Goal: Task Accomplishment & Management: Manage account settings

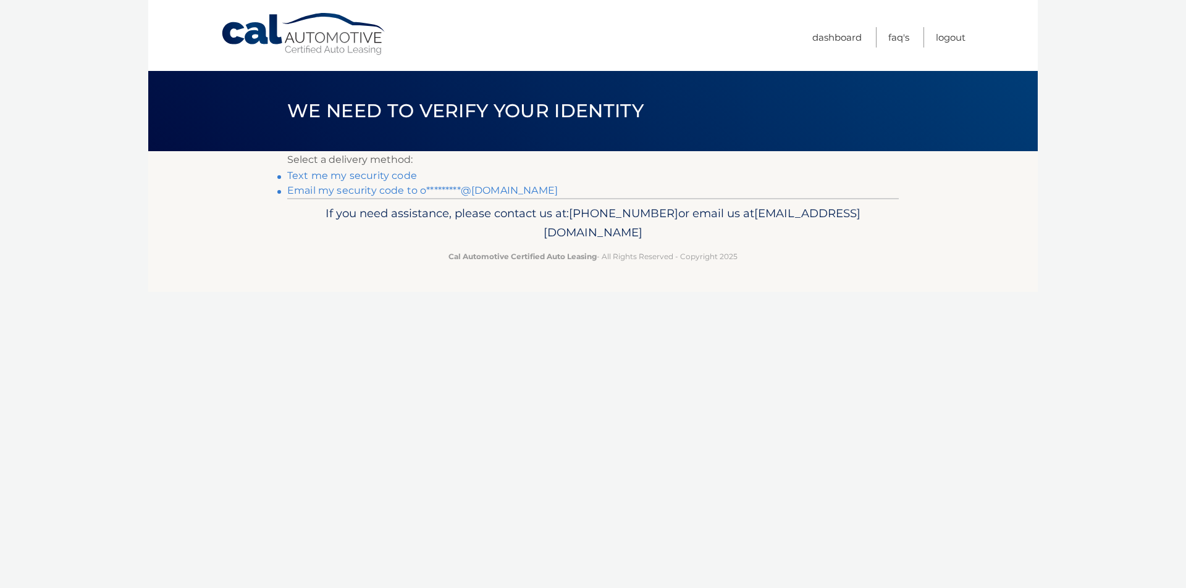
click at [479, 193] on link "Email my security code to o*********@yahoo.com" at bounding box center [422, 191] width 270 height 12
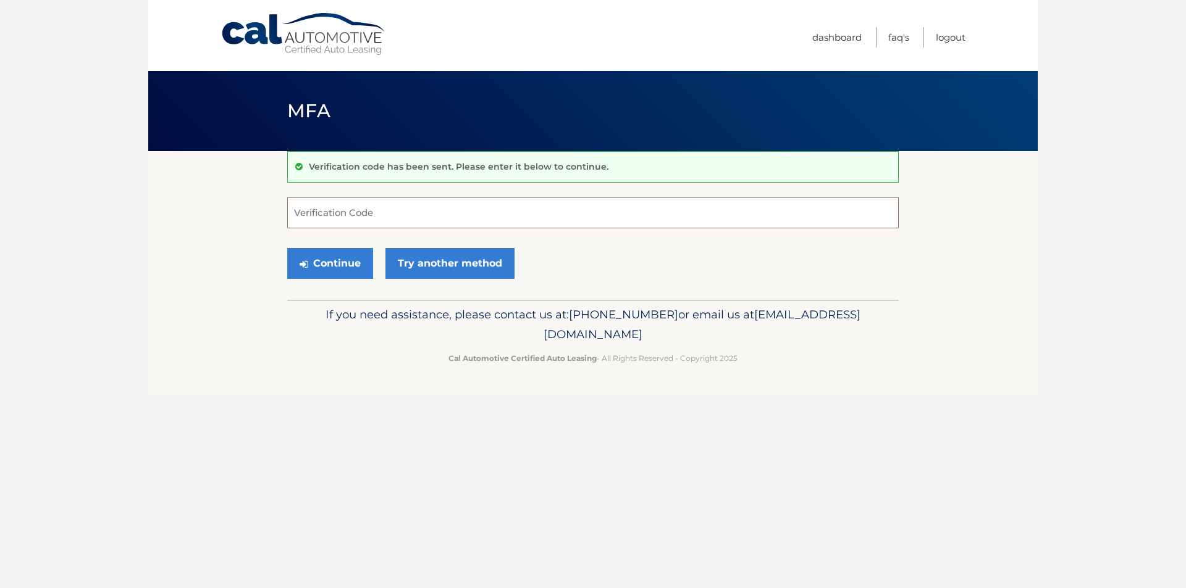
click at [469, 210] on input "Verification Code" at bounding box center [592, 213] width 611 height 31
type input "505748"
click at [287, 248] on button "Continue" at bounding box center [330, 263] width 86 height 31
click at [600, 219] on input "505748" at bounding box center [592, 213] width 611 height 31
click at [287, 248] on button "Continue" at bounding box center [330, 263] width 86 height 31
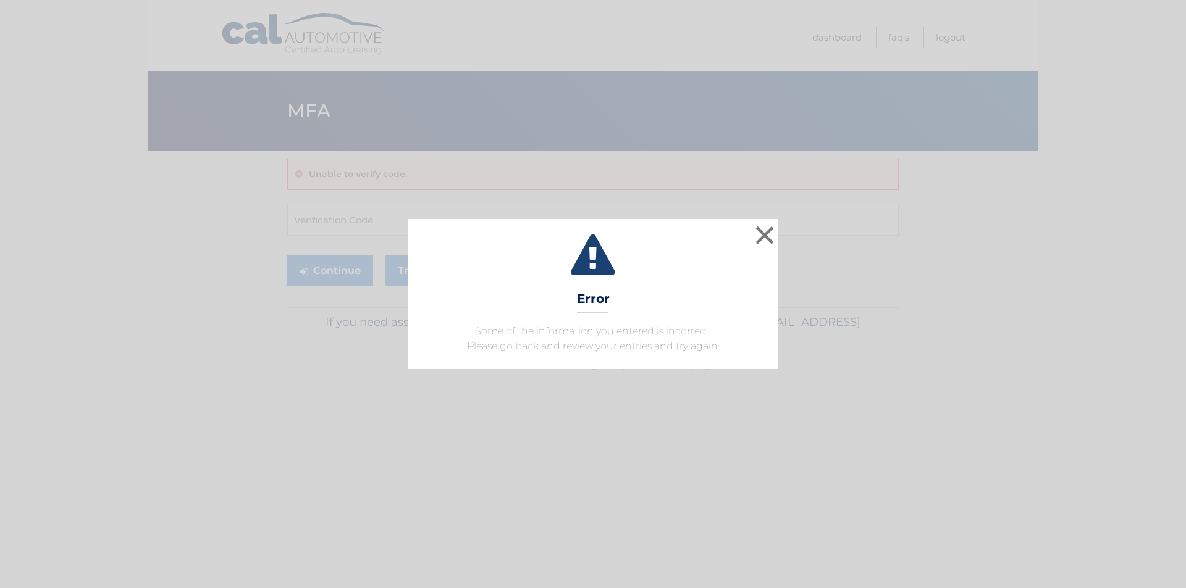
click at [749, 240] on icon at bounding box center [593, 257] width 340 height 44
click at [769, 230] on button "×" at bounding box center [764, 235] width 25 height 25
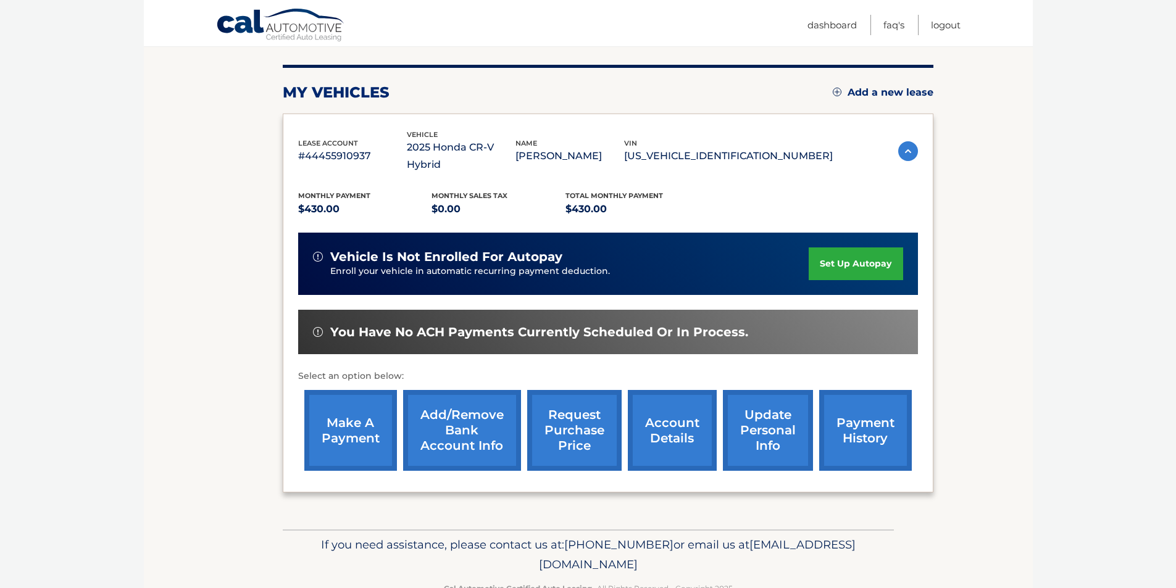
scroll to position [160, 0]
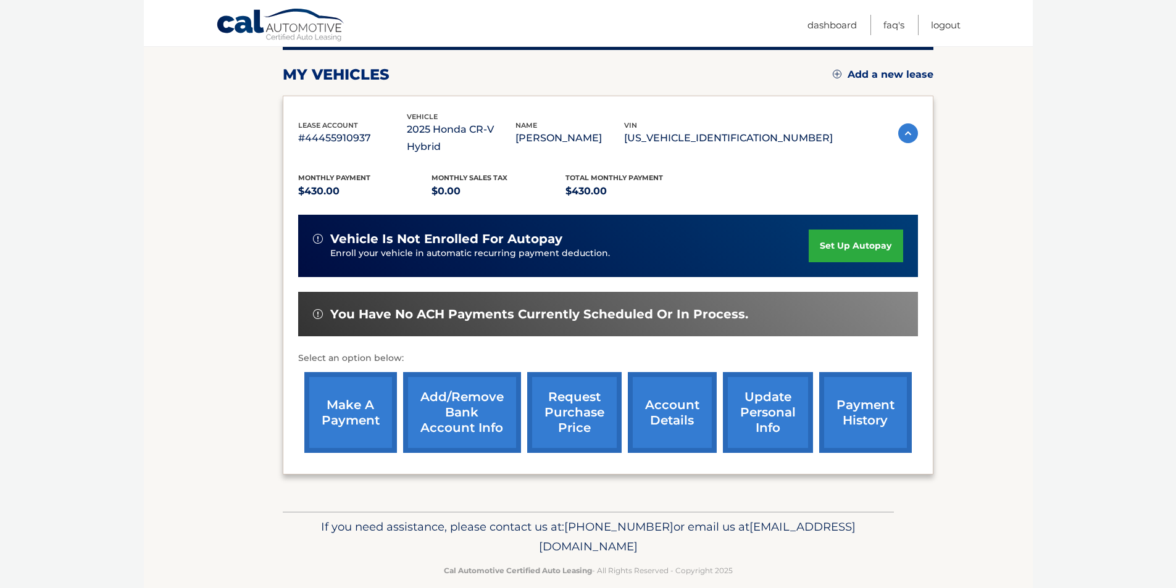
click at [671, 408] on link "account details" at bounding box center [672, 412] width 89 height 81
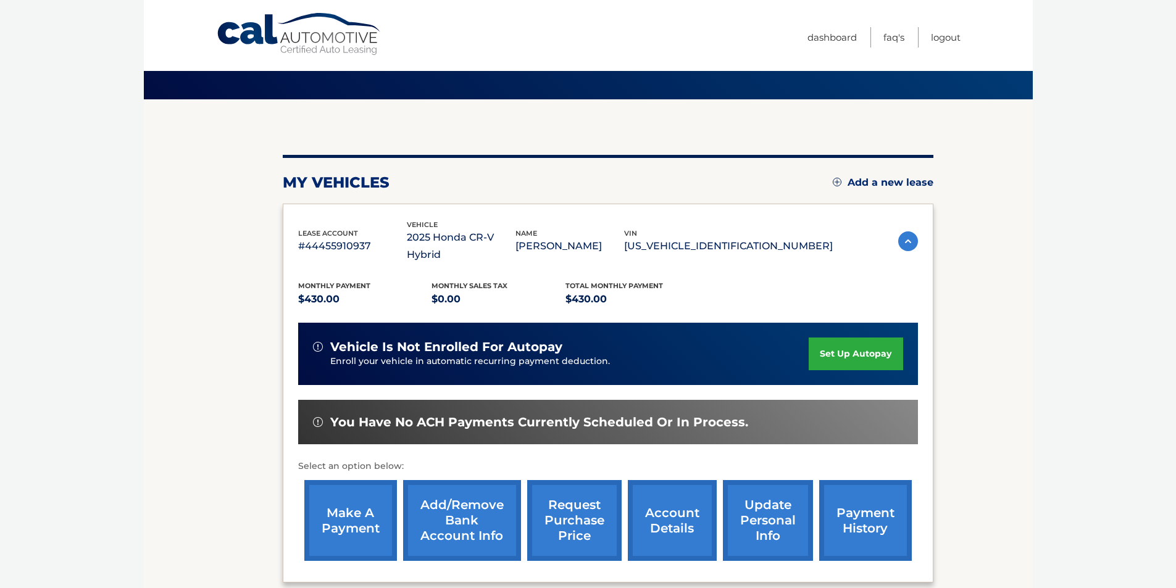
scroll to position [123, 0]
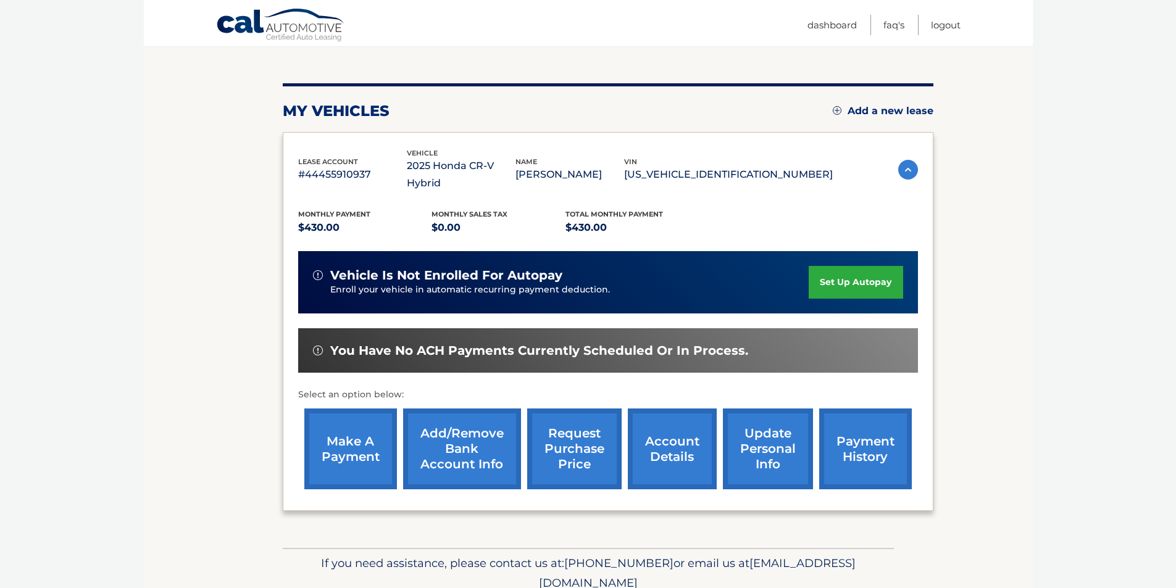
click at [682, 429] on link "account details" at bounding box center [672, 449] width 89 height 81
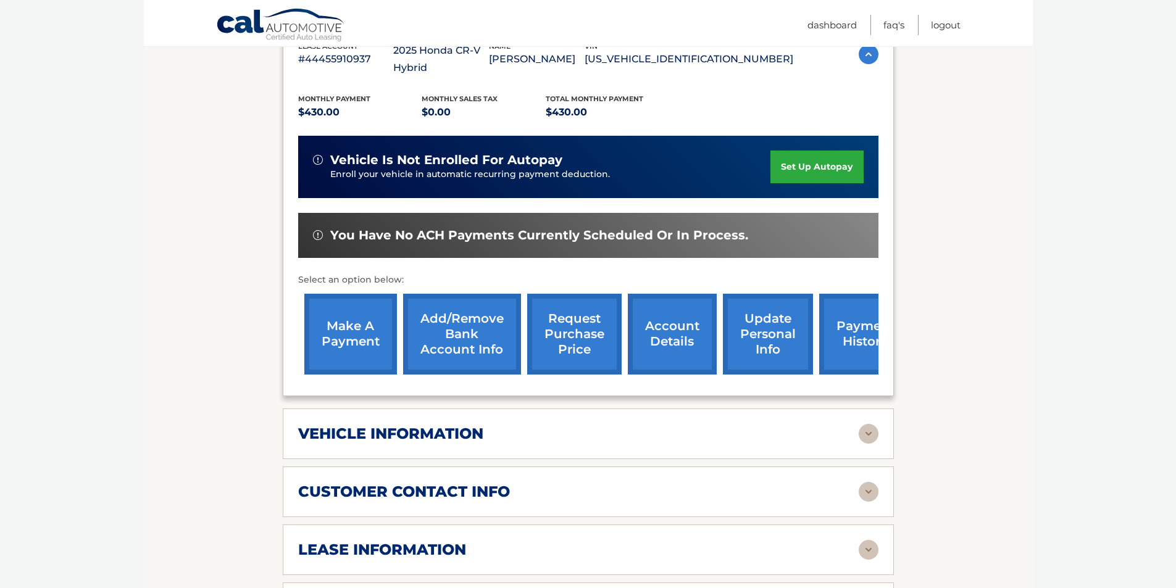
scroll to position [494, 0]
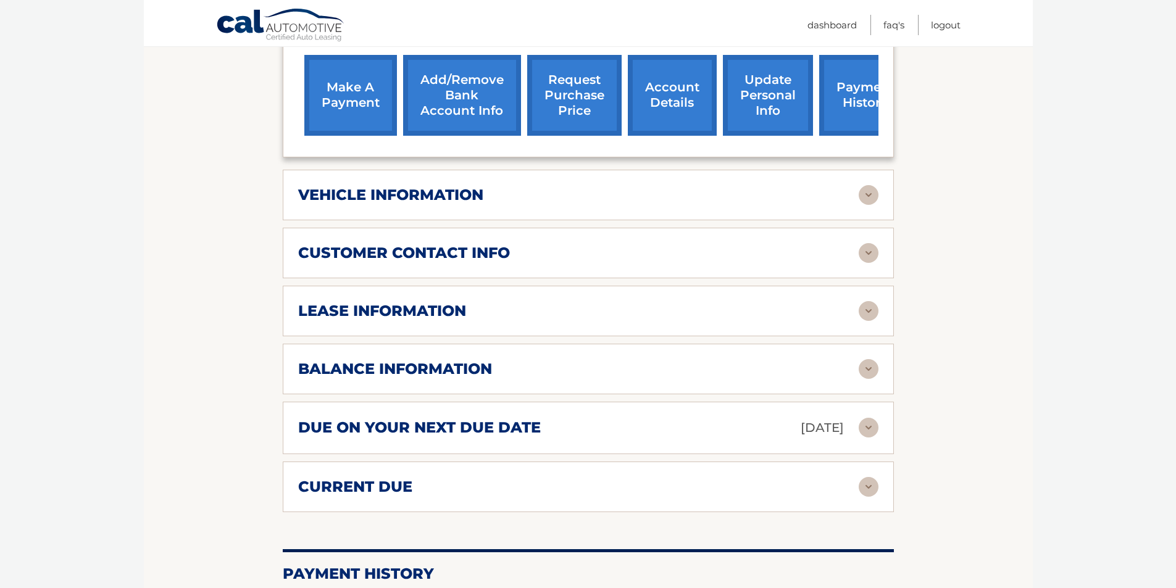
click at [871, 243] on img at bounding box center [869, 253] width 20 height 20
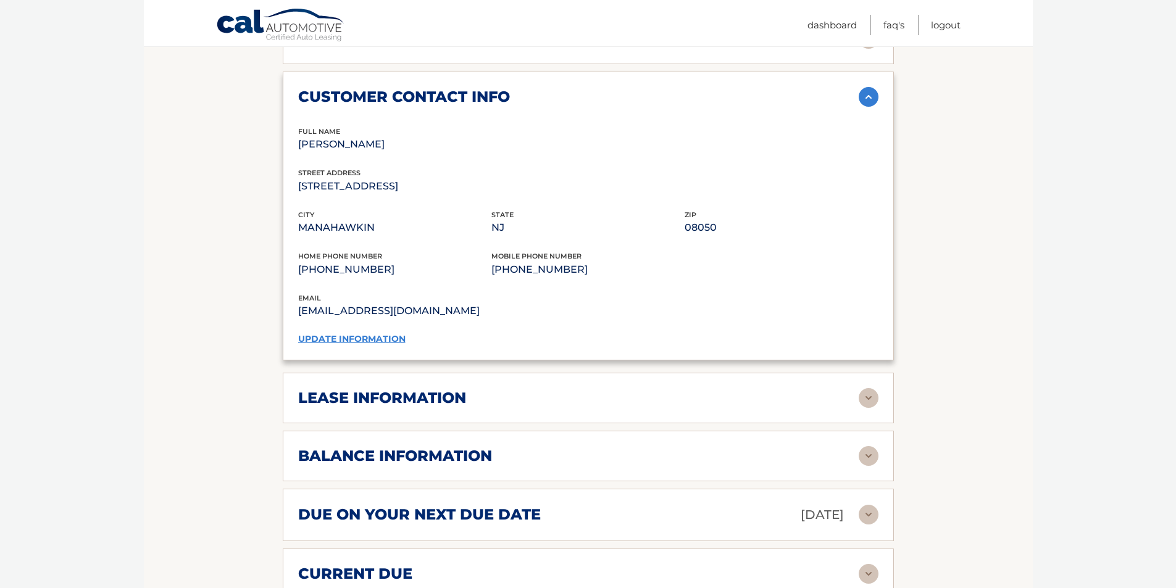
scroll to position [679, 0]
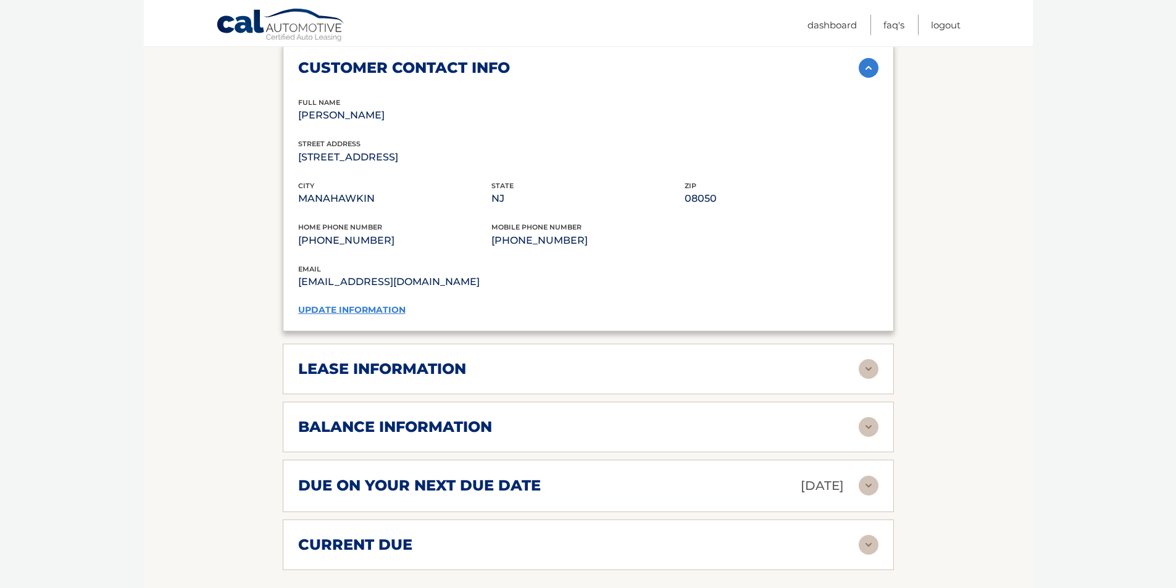
click at [868, 359] on img at bounding box center [869, 369] width 20 height 20
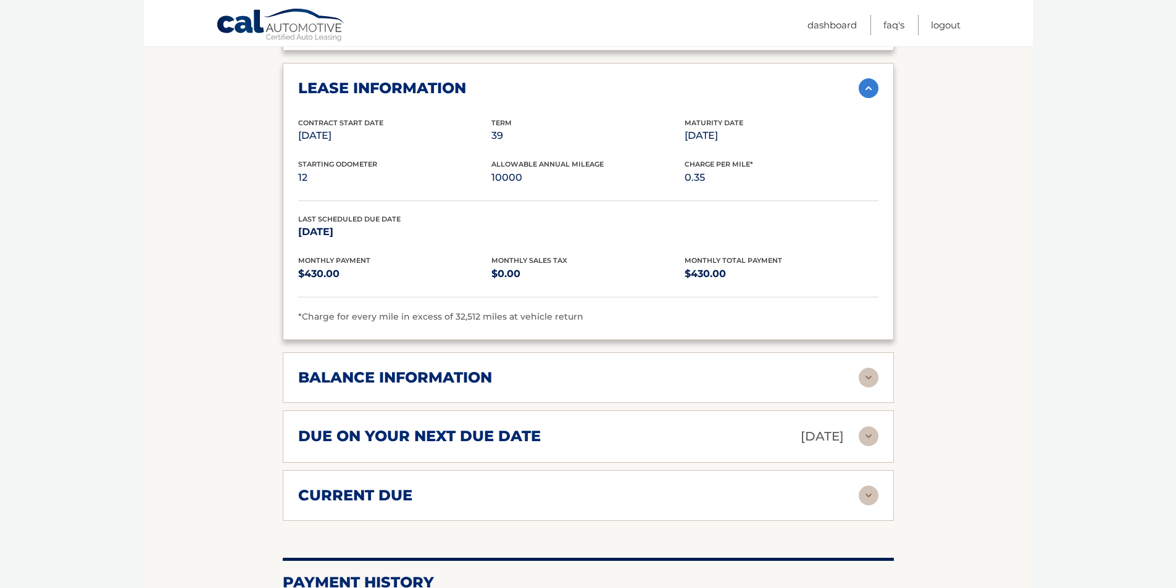
scroll to position [988, 0]
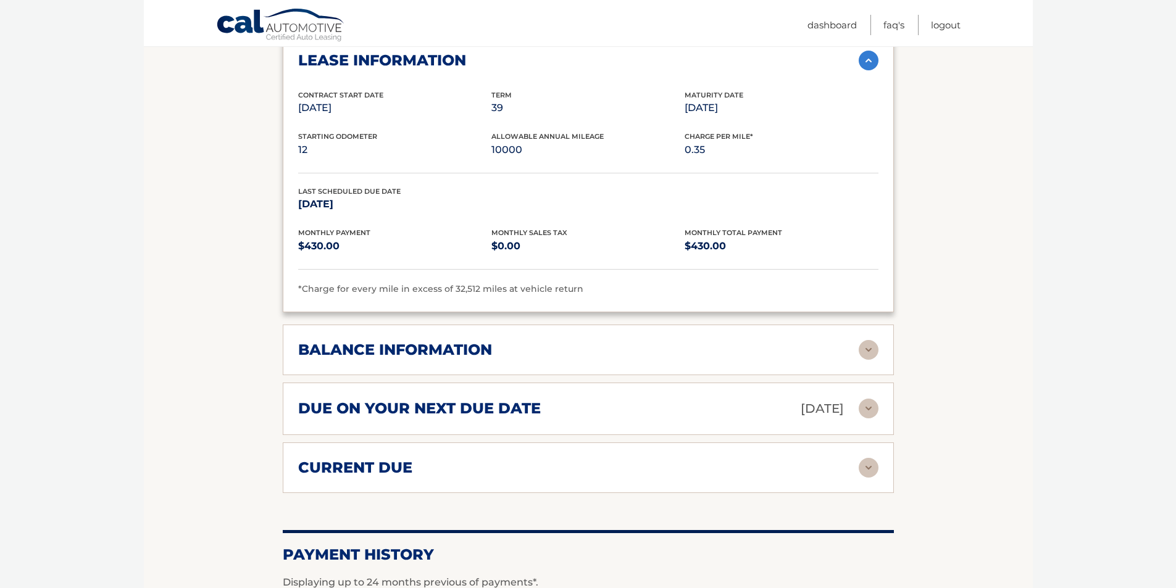
click at [869, 340] on img at bounding box center [869, 350] width 20 height 20
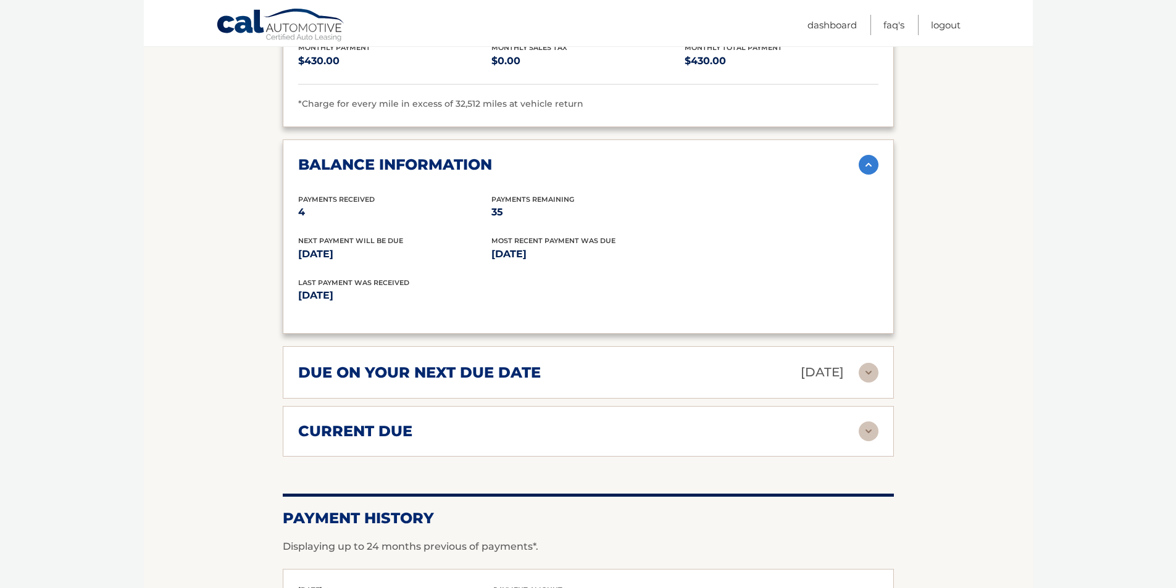
scroll to position [1235, 0]
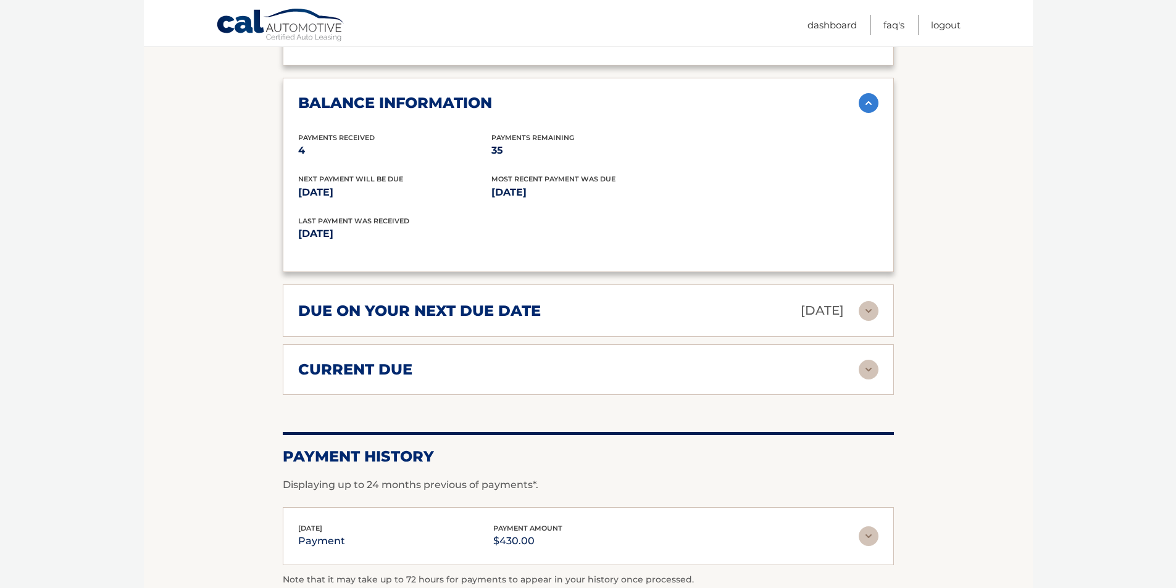
click at [863, 301] on img at bounding box center [869, 311] width 20 height 20
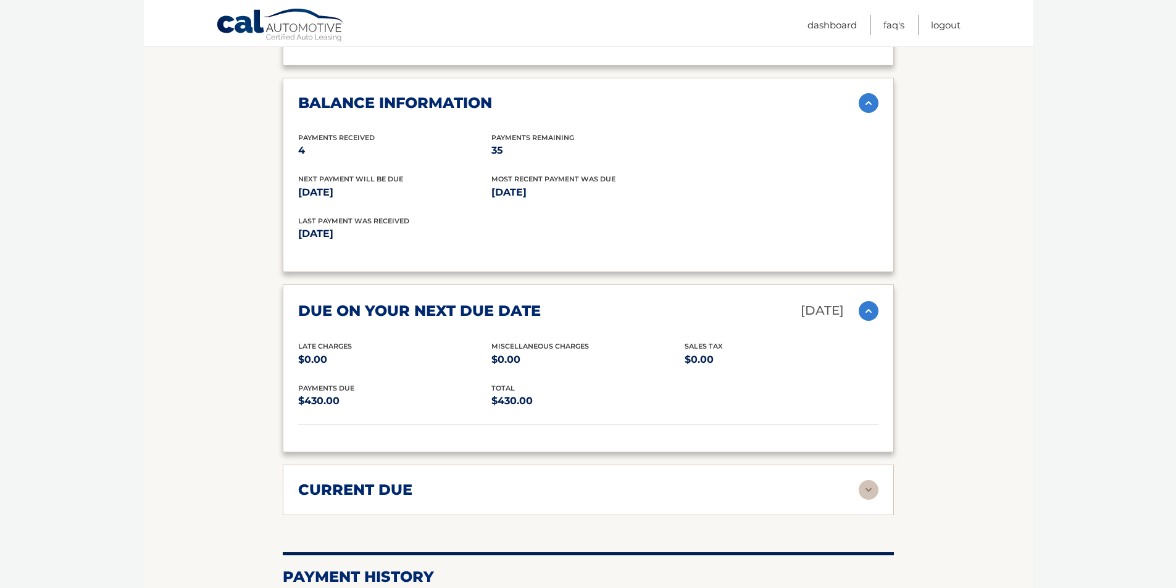
scroll to position [1297, 0]
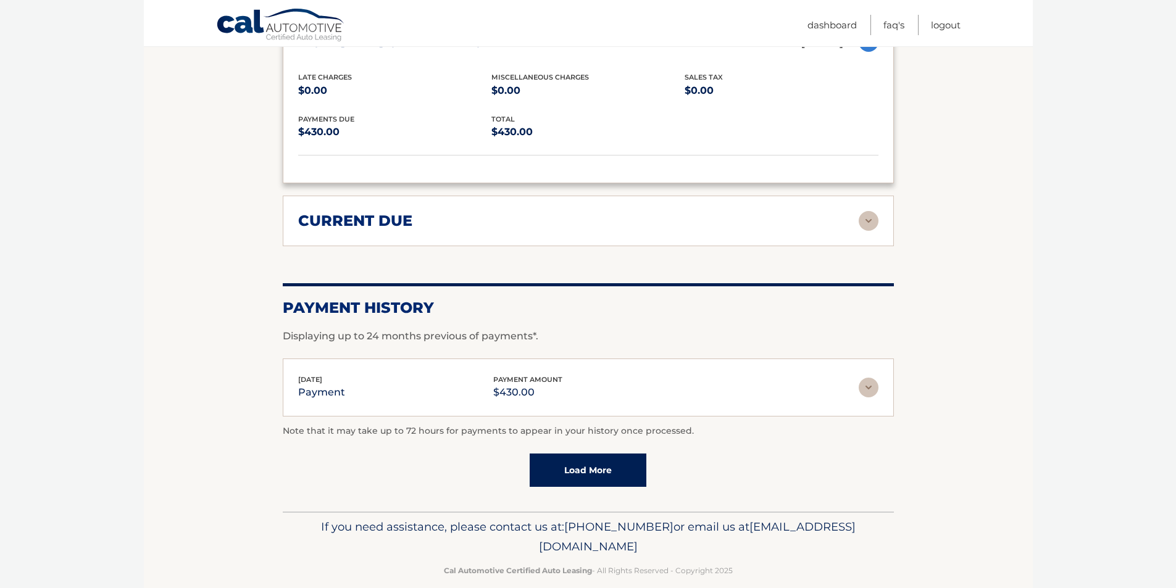
click at [870, 211] on img at bounding box center [869, 221] width 20 height 20
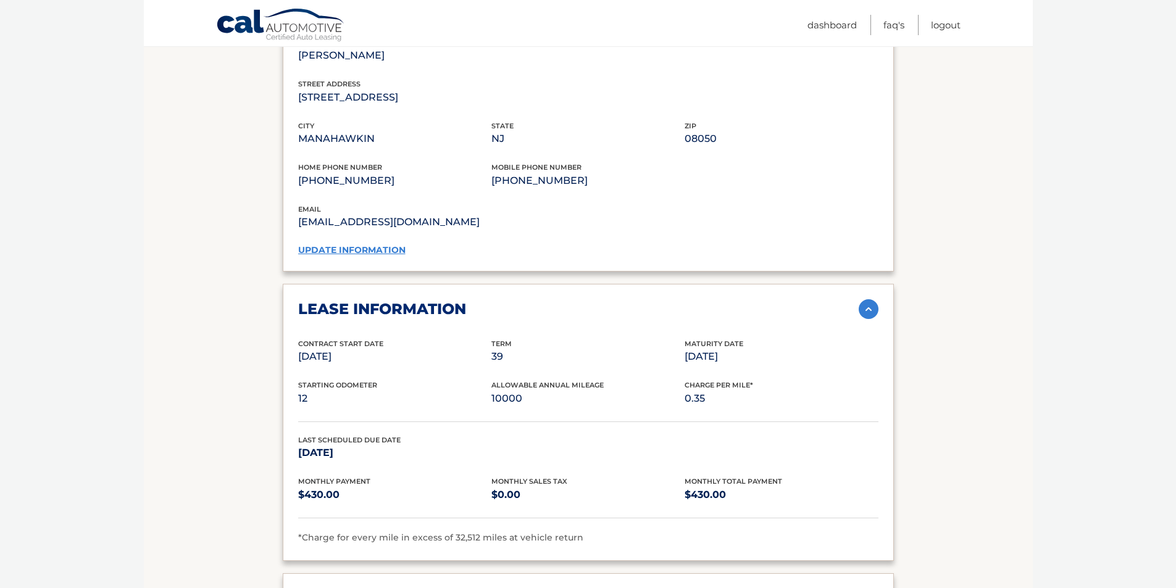
scroll to position [607, 0]
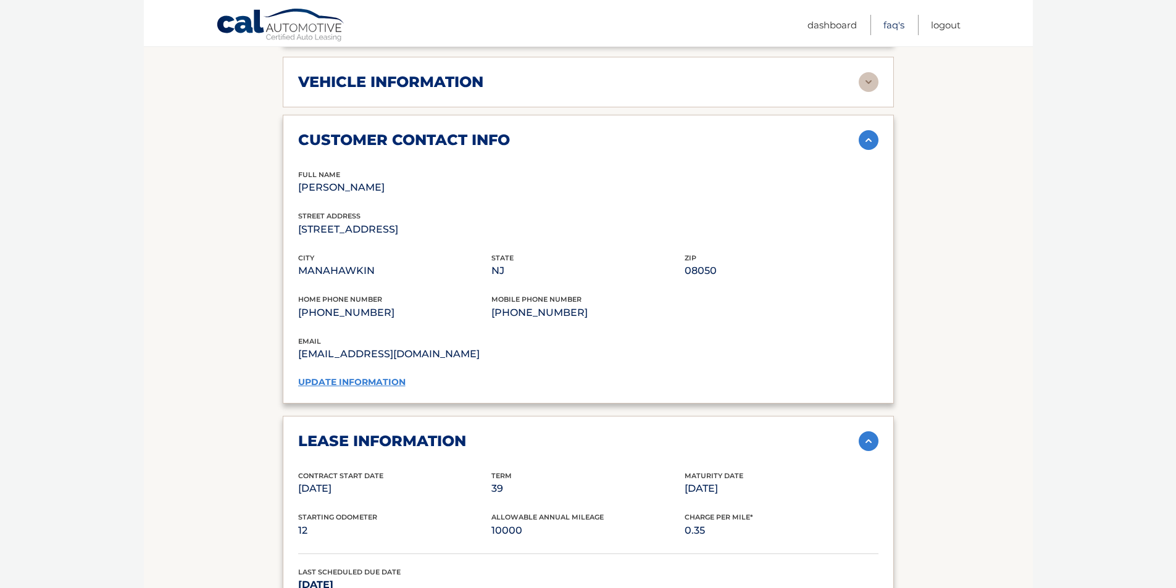
click at [889, 22] on link "FAQ's" at bounding box center [894, 25] width 21 height 20
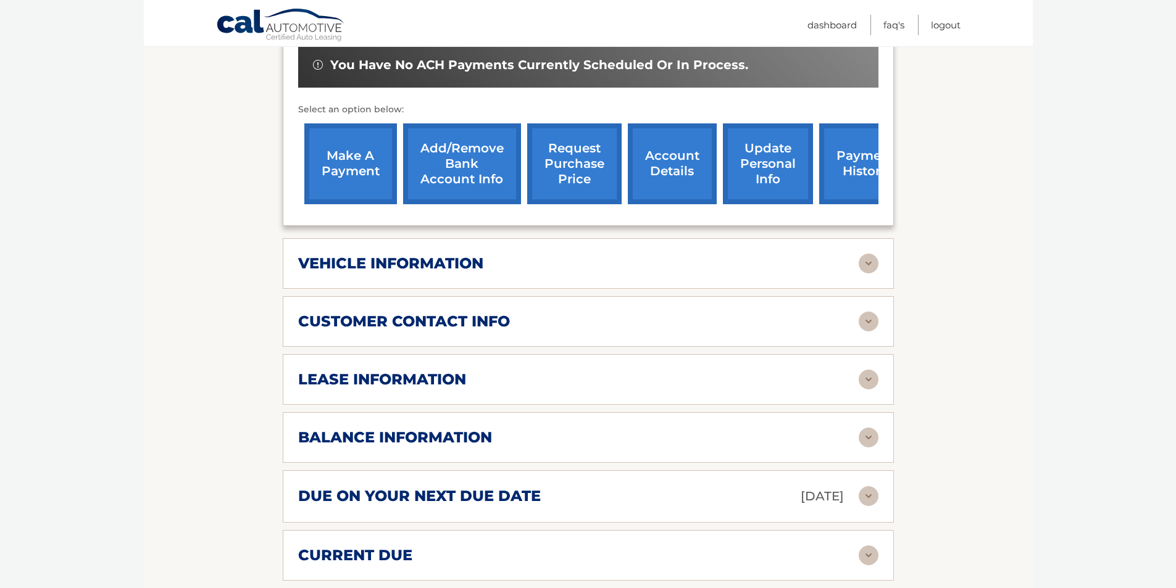
scroll to position [494, 0]
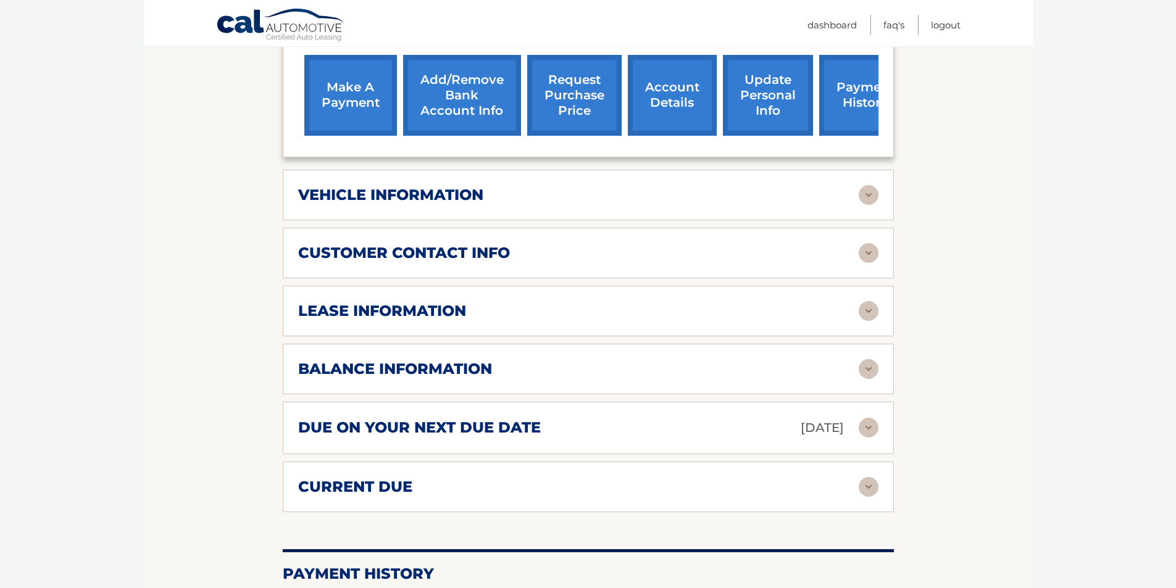
click at [864, 304] on div "lease information Contract Start Date May 15, 2025 Term 39 Maturity Date Aug 15…" at bounding box center [588, 311] width 611 height 51
click at [869, 301] on img at bounding box center [869, 311] width 20 height 20
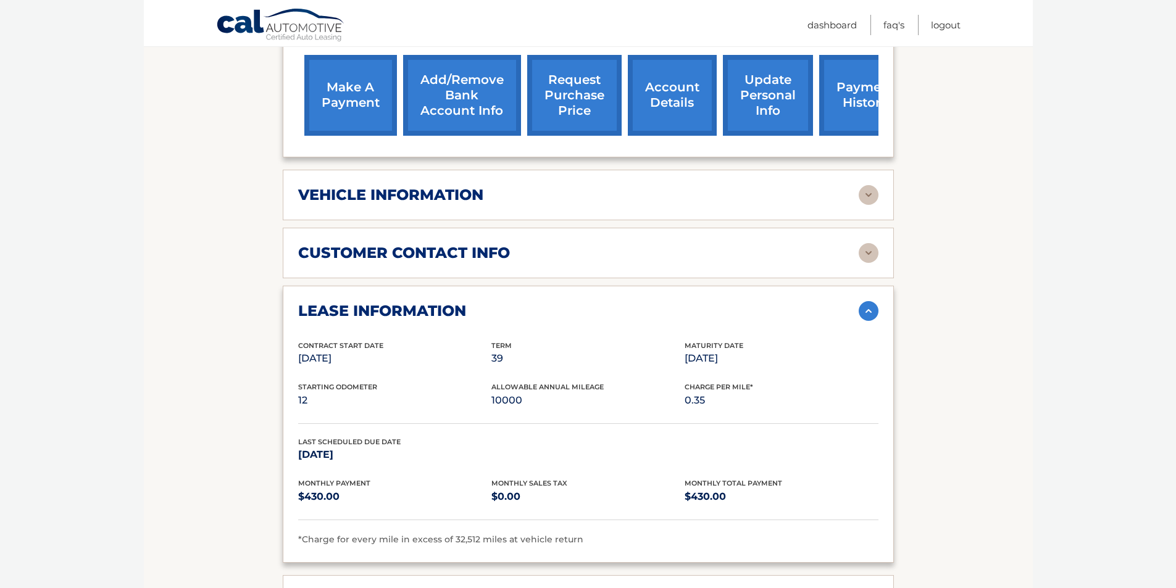
click at [872, 301] on img at bounding box center [869, 311] width 20 height 20
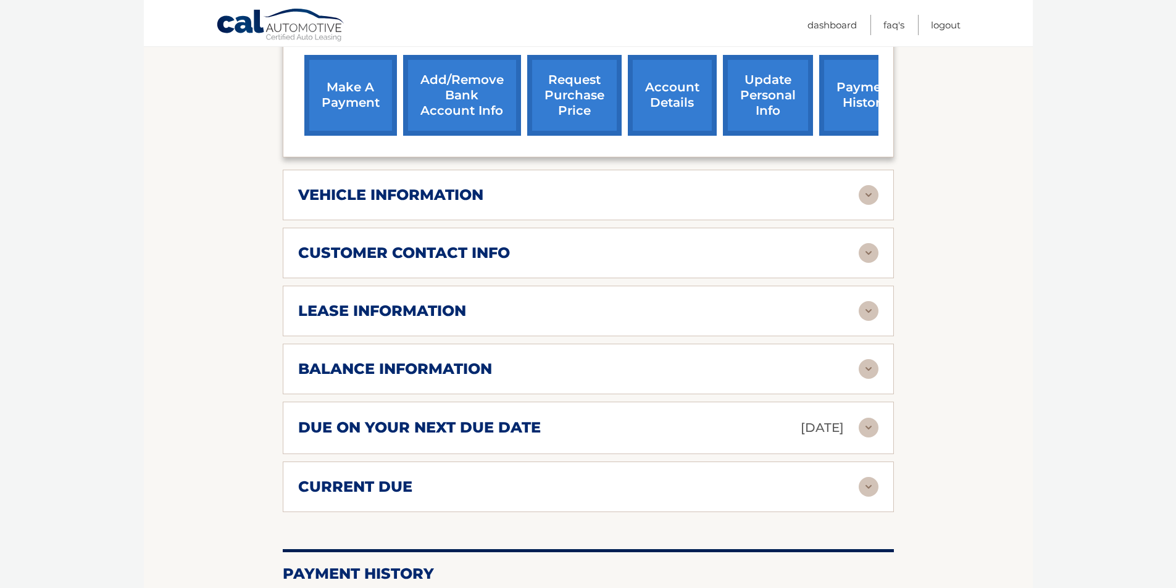
click at [873, 418] on img at bounding box center [869, 428] width 20 height 20
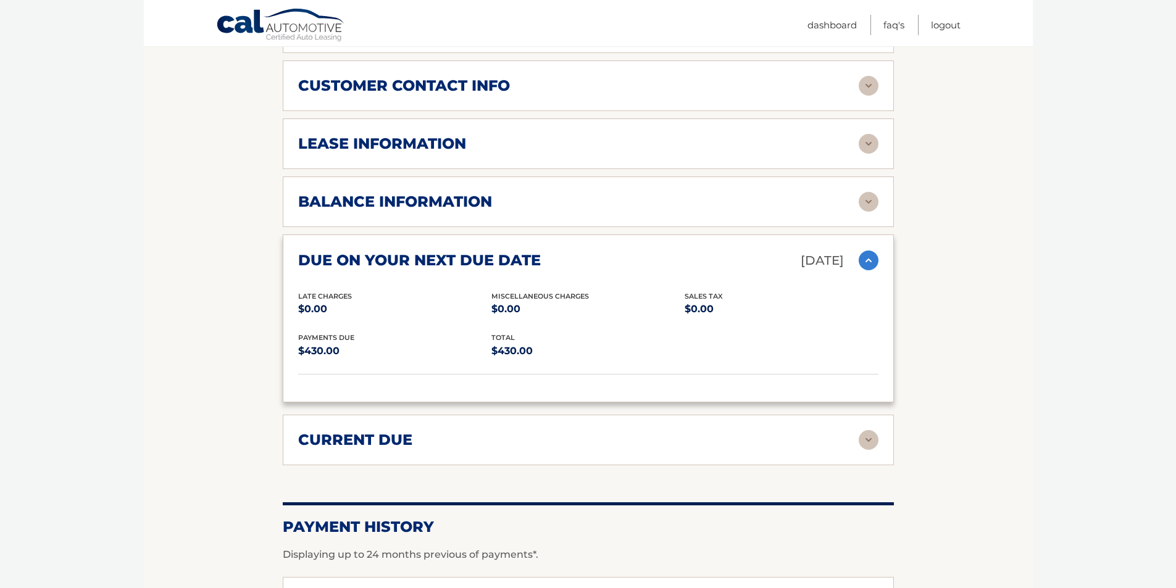
scroll to position [679, 0]
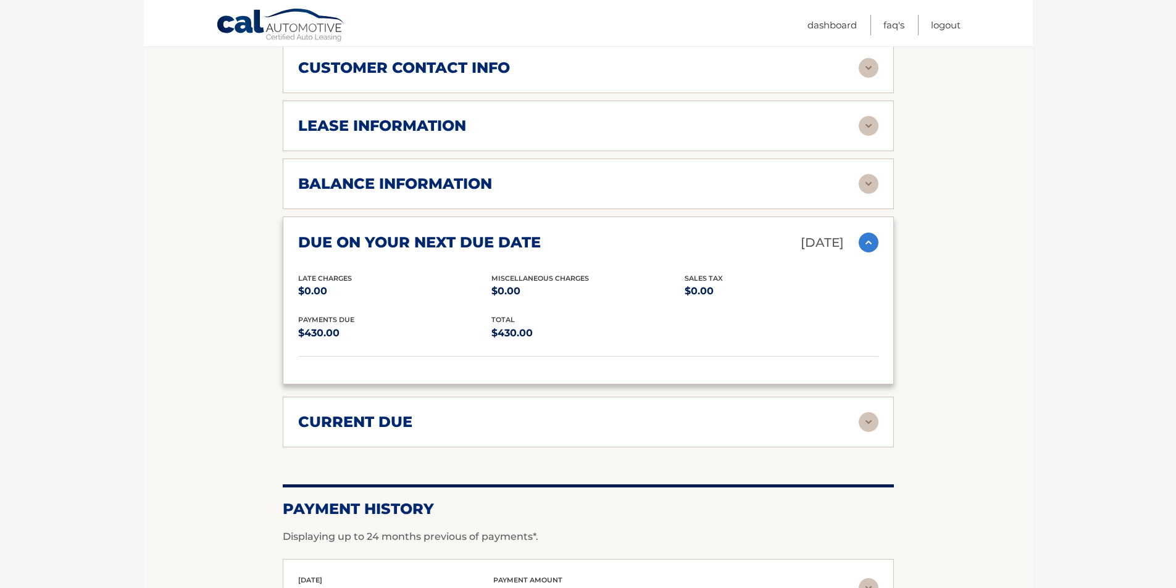
click at [868, 233] on img at bounding box center [869, 243] width 20 height 20
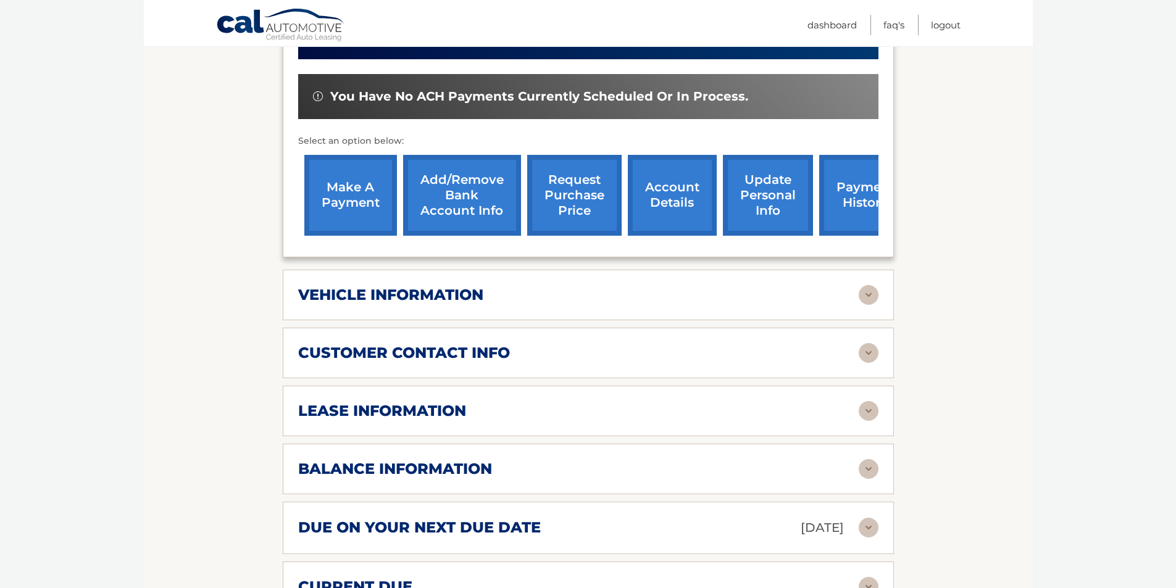
scroll to position [389, 0]
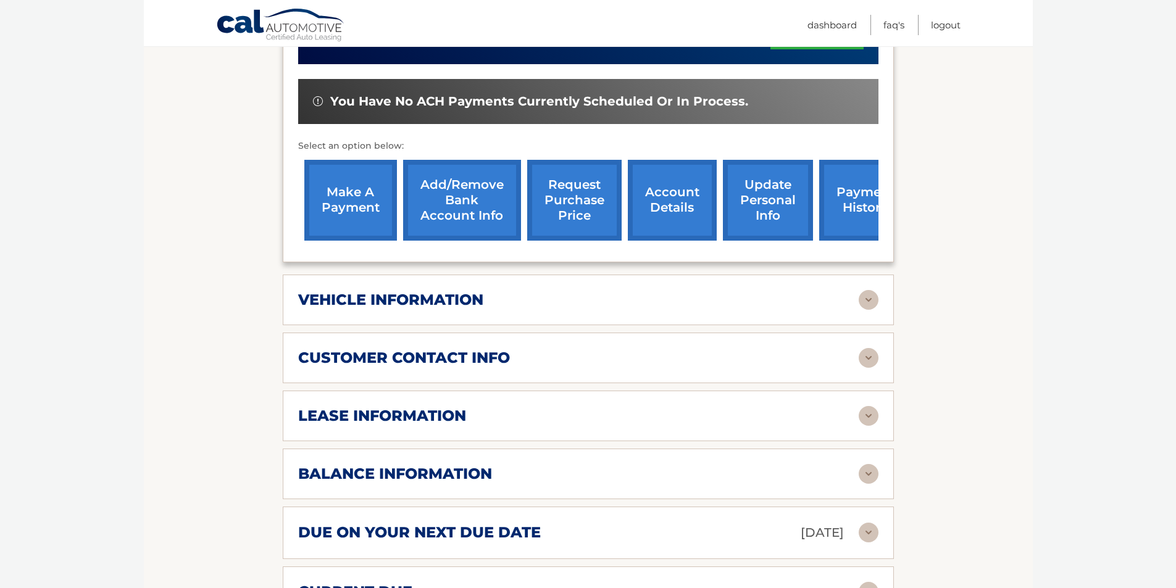
click at [344, 191] on link "make a payment" at bounding box center [350, 200] width 93 height 81
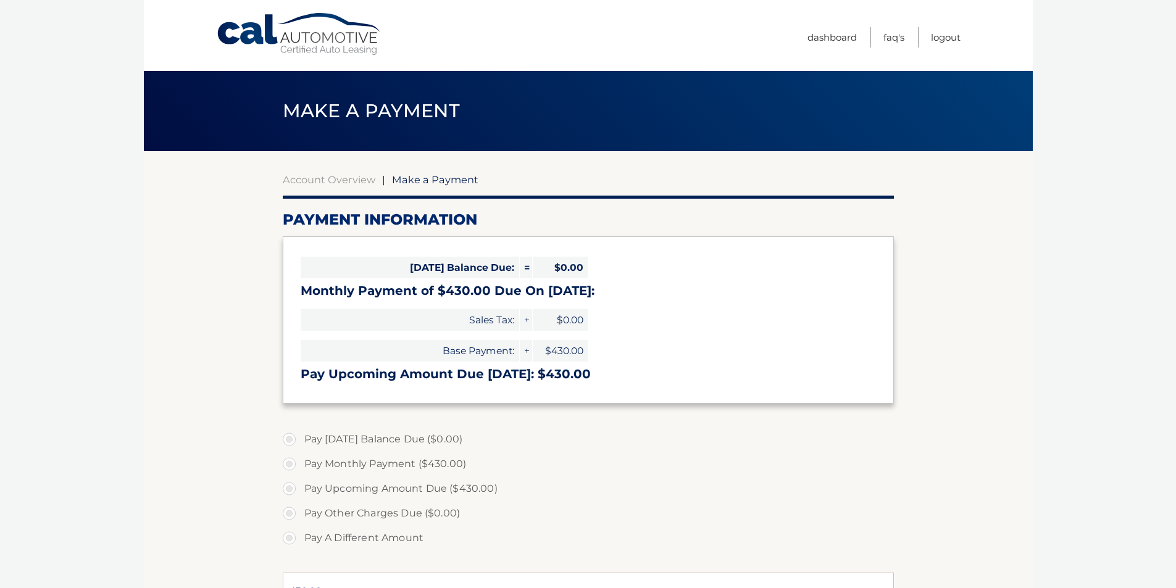
select select "MDExZGEwZjktNTUxMi00Yjk0LWIyNzMtNzJjNDQzMjQwNTNh"
click at [936, 34] on link "Logout" at bounding box center [946, 37] width 30 height 20
